Goal: Task Accomplishment & Management: Complete application form

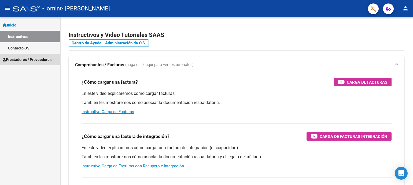
click at [23, 61] on span "Prestadores / Proveedores" at bounding box center [27, 60] width 49 height 6
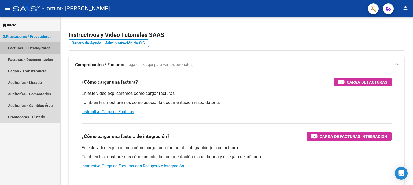
click at [31, 47] on link "Facturas - Listado/Carga" at bounding box center [30, 48] width 60 height 12
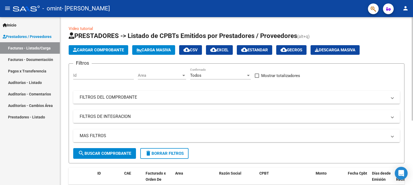
click at [100, 50] on span "Cargar Comprobante" at bounding box center [98, 50] width 51 height 5
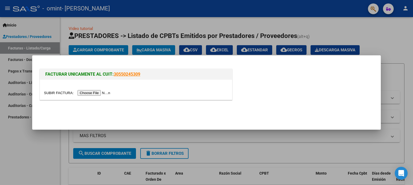
click at [84, 92] on input "file" at bounding box center [78, 93] width 68 height 6
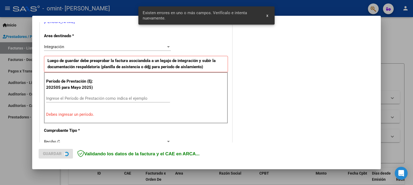
scroll to position [126, 0]
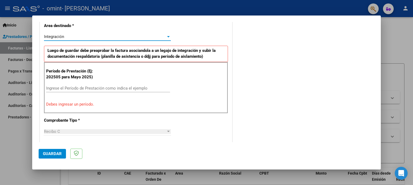
click at [167, 36] on div at bounding box center [168, 36] width 3 height 1
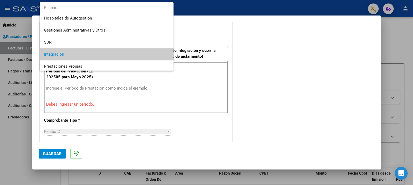
scroll to position [1, 0]
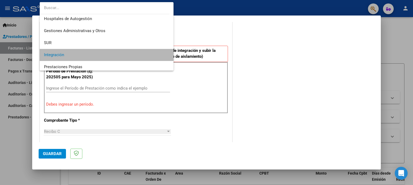
click at [134, 52] on span "Integración" at bounding box center [106, 55] width 125 height 12
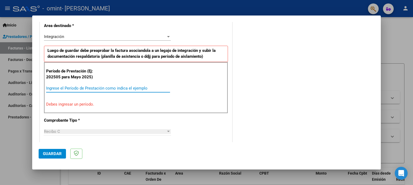
click at [81, 86] on input "Ingrese el Período de Prestación como indica el ejemplo" at bounding box center [108, 88] width 124 height 5
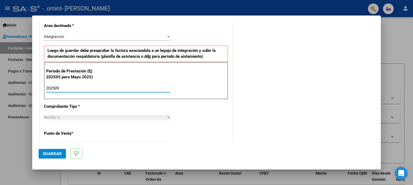
type input "202509"
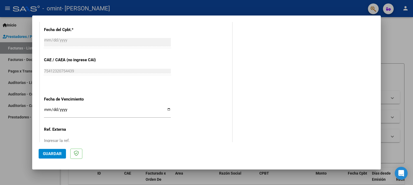
scroll to position [312, 0]
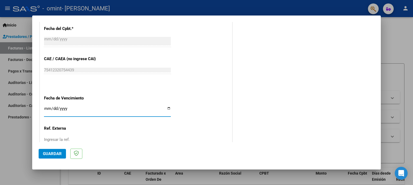
click at [164, 108] on input "Ingresar la fecha" at bounding box center [107, 111] width 127 height 9
type input "[DATE]"
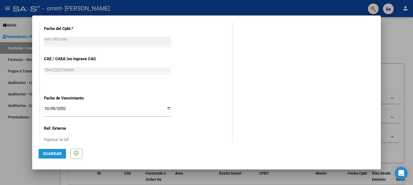
click at [58, 152] on span "Guardar" at bounding box center [52, 154] width 19 height 5
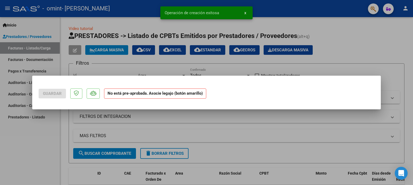
scroll to position [0, 0]
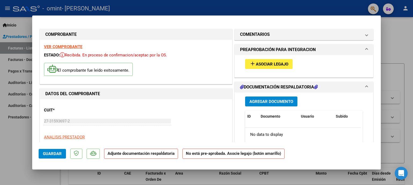
click at [263, 101] on span "Agregar Documento" at bounding box center [271, 101] width 44 height 5
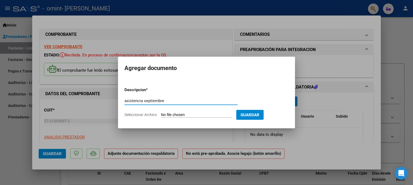
type input "asistencia septiembre"
click at [169, 114] on input "Seleccionar Archivo" at bounding box center [196, 115] width 71 height 5
click at [148, 114] on span "Seleccionar Archivo" at bounding box center [140, 115] width 32 height 4
click at [161, 114] on input "Seleccionar Archivo" at bounding box center [196, 115] width 71 height 5
type input "C:\fakepath\asistencia Benja sept.pdf"
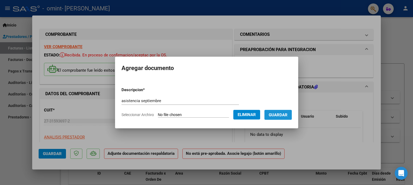
click at [281, 116] on span "Guardar" at bounding box center [278, 115] width 19 height 5
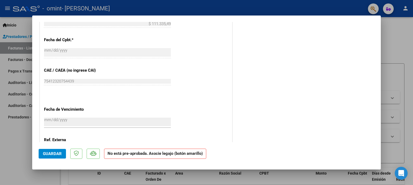
scroll to position [344, 0]
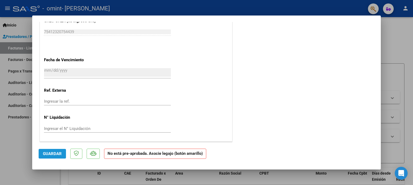
click at [56, 152] on span "Guardar" at bounding box center [52, 154] width 19 height 5
click at [60, 155] on span "Guardar" at bounding box center [52, 154] width 19 height 5
click at [51, 103] on input "Ingresar la ref." at bounding box center [107, 101] width 127 height 5
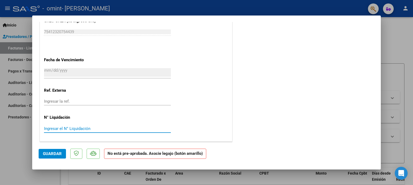
click at [56, 127] on input "Ingresar el N° Liquidación" at bounding box center [107, 129] width 127 height 5
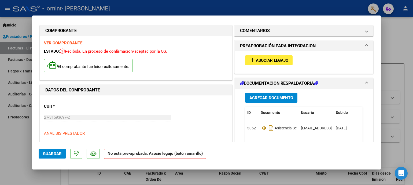
scroll to position [0, 0]
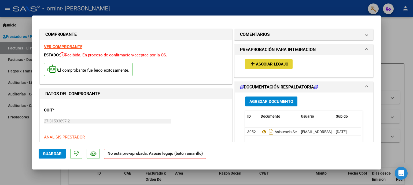
click at [272, 62] on span "Asociar Legajo" at bounding box center [272, 64] width 32 height 5
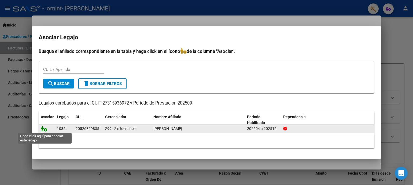
click at [44, 129] on icon at bounding box center [44, 129] width 6 height 6
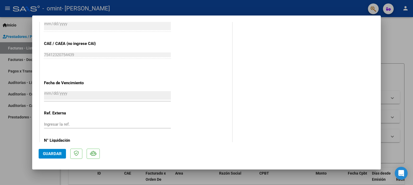
scroll to position [359, 0]
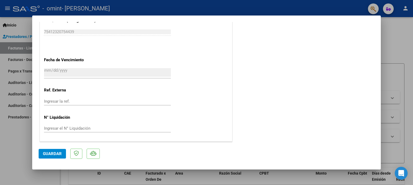
click at [60, 152] on span "Guardar" at bounding box center [52, 154] width 19 height 5
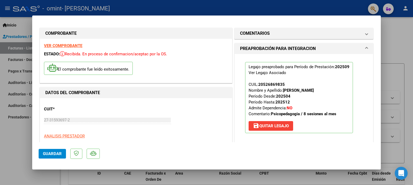
scroll to position [0, 0]
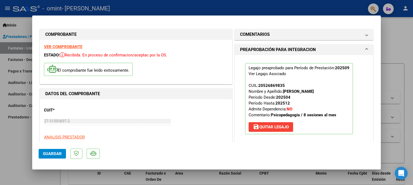
click at [403, 32] on div at bounding box center [206, 92] width 413 height 185
type input "$ 0,00"
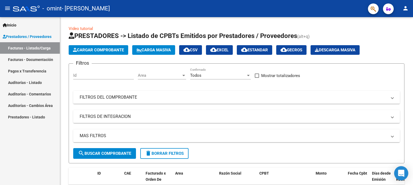
click at [403, 174] on icon "Open Intercom Messenger" at bounding box center [401, 173] width 6 height 7
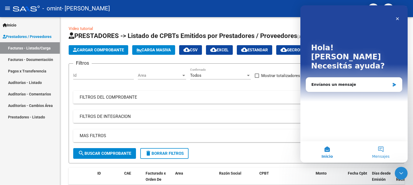
click at [376, 154] on button "Mensajes" at bounding box center [381, 152] width 54 height 21
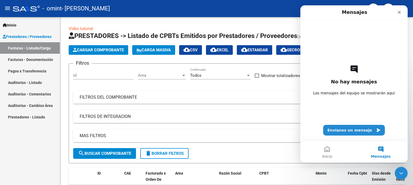
click at [343, 86] on div "No hay mensajes Los mensajes del equipo se mostrarán aquí Envíanos un mensaje" at bounding box center [354, 81] width 88 height 122
click at [350, 131] on button "Envíanos un mensaje" at bounding box center [354, 130] width 62 height 11
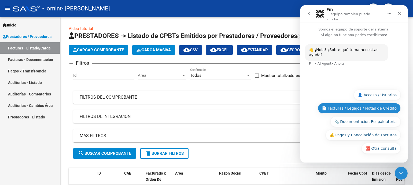
click at [367, 109] on button "📄 Facturas / Legajos / Notas de Crédito" at bounding box center [359, 108] width 83 height 11
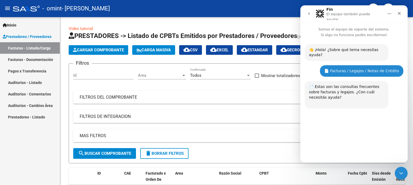
scroll to position [80, 0]
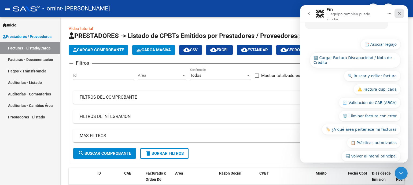
click at [398, 13] on icon "Cerrar" at bounding box center [399, 13] width 4 height 4
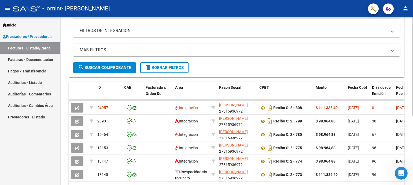
scroll to position [84, 0]
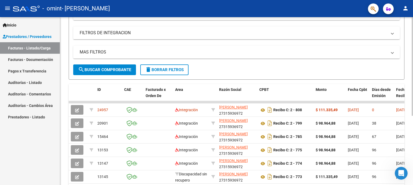
click at [412, 112] on div at bounding box center [411, 117] width 1 height 99
click at [413, 114] on div at bounding box center [411, 117] width 1 height 99
drag, startPoint x: 411, startPoint y: 114, endPoint x: 410, endPoint y: 105, distance: 9.2
click at [410, 105] on div "Video tutorial PRESTADORES -> Listado de CPBTs Emitidos por Prestadores / Prove…" at bounding box center [236, 74] width 353 height 283
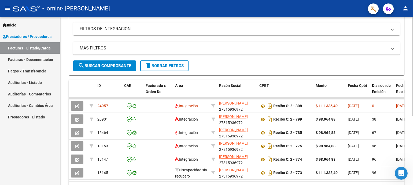
click at [413, 110] on html "menu - omint - [PERSON_NAME] person Inicio Instructivos Contacto OS Prestadores…" at bounding box center [206, 92] width 413 height 185
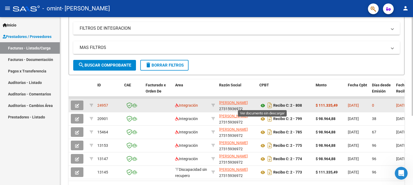
click at [263, 104] on icon at bounding box center [262, 106] width 7 height 6
drag, startPoint x: 102, startPoint y: 105, endPoint x: 78, endPoint y: 103, distance: 24.2
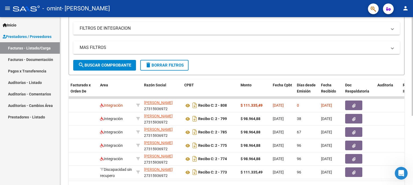
scroll to position [0, 89]
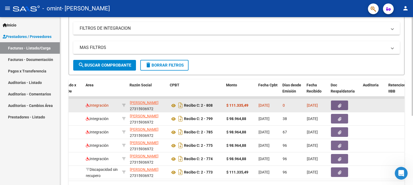
click at [339, 104] on icon "button" at bounding box center [339, 106] width 3 height 4
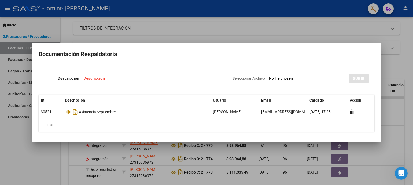
click at [299, 31] on div at bounding box center [206, 92] width 413 height 185
